Goal: Find specific page/section: Find specific page/section

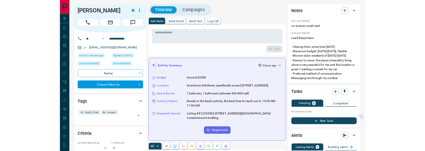
scroll to position [149, 0]
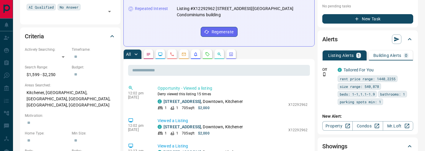
click at [405, 14] on div "New Task" at bounding box center [367, 17] width 91 height 13
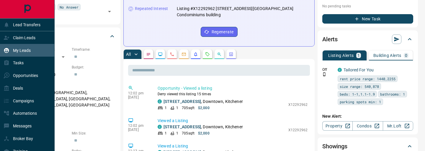
click at [15, 50] on p "My Leads" at bounding box center [22, 50] width 18 height 5
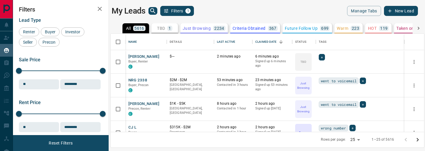
scroll to position [98, 313]
click at [153, 10] on icon "search button" at bounding box center [152, 10] width 7 height 7
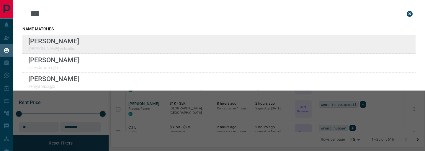
type input "***"
click at [0, 0] on div "Lead Transfers Claim Leads My Leads Tasks Opportunities Deals Campaigns Automat…" at bounding box center [212, 72] width 425 height 144
